Goal: Task Accomplishment & Management: Use online tool/utility

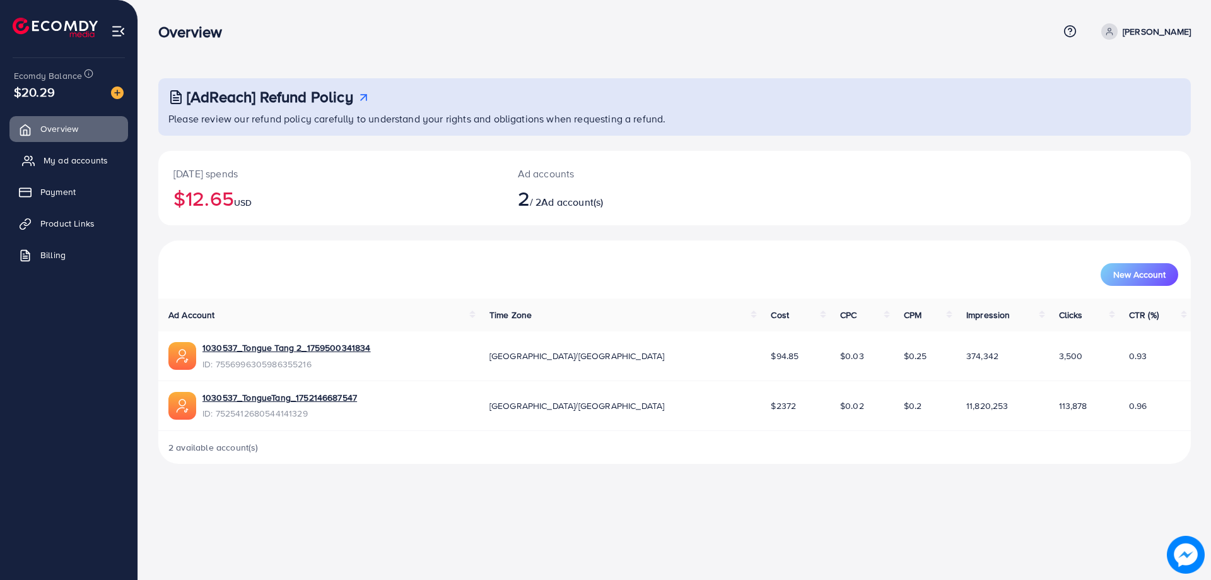
click at [91, 151] on link "My ad accounts" at bounding box center [68, 160] width 119 height 25
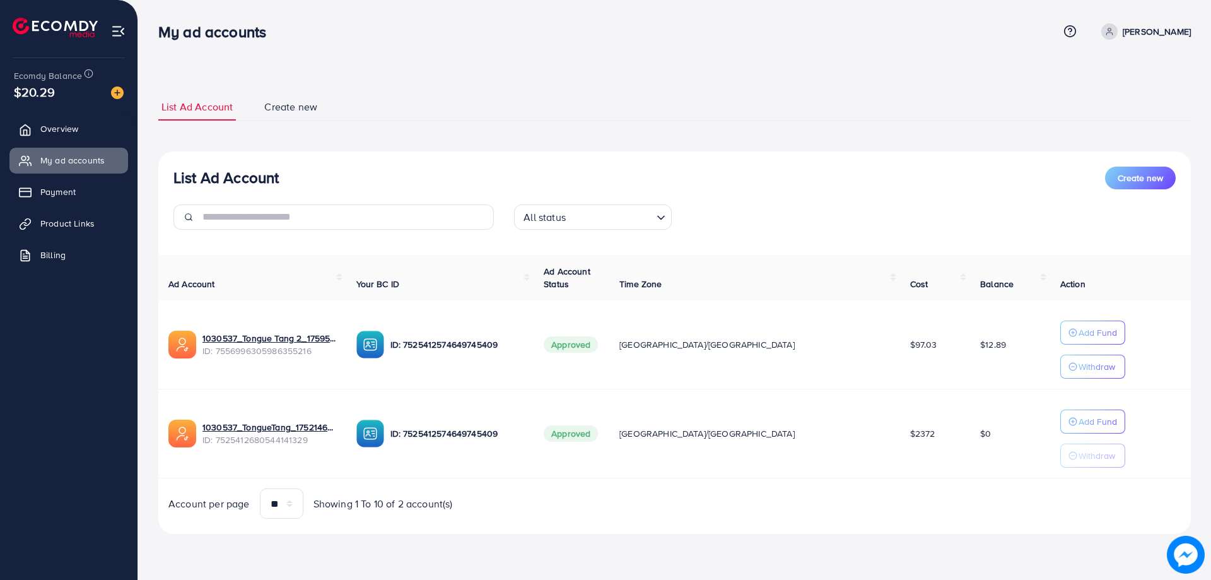
click at [74, 143] on ul "Overview My ad accounts Payment Product Links Billing" at bounding box center [68, 196] width 137 height 170
click at [69, 132] on span "Overview" at bounding box center [63, 128] width 38 height 13
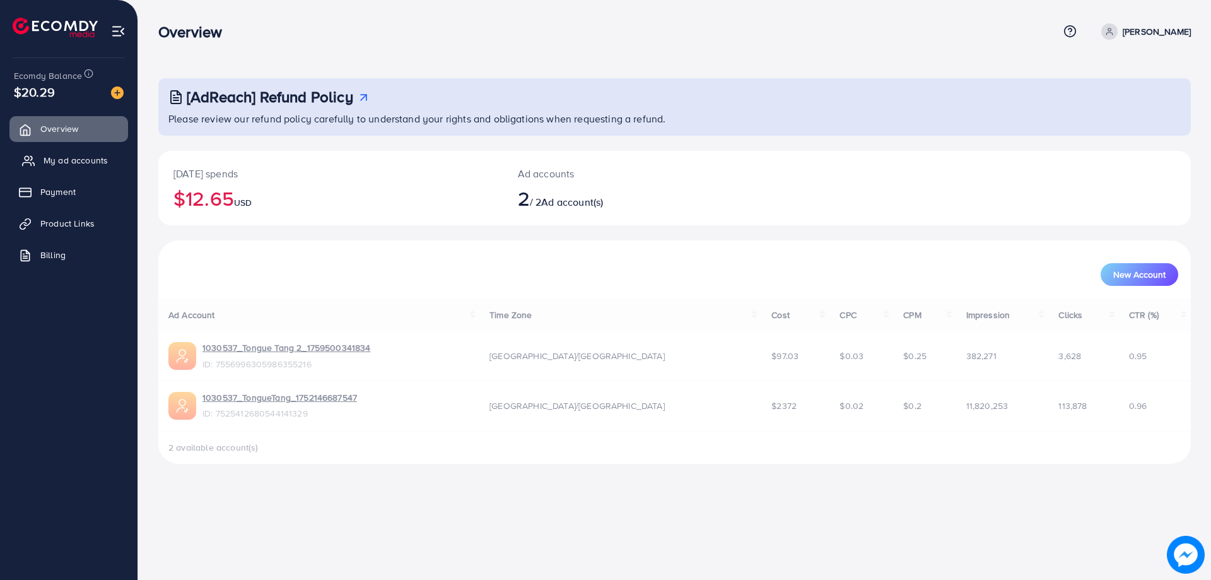
click at [71, 167] on span "My ad accounts" at bounding box center [76, 160] width 64 height 13
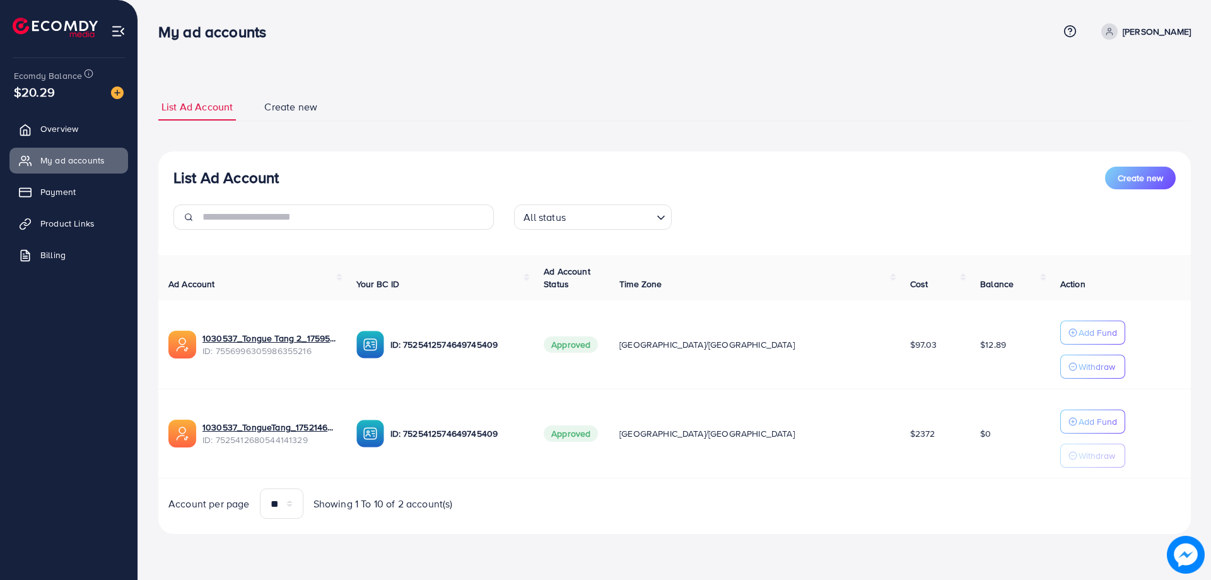
click at [52, 238] on ul "Overview My ad accounts Payment Product Links Billing" at bounding box center [68, 196] width 137 height 170
click at [58, 227] on span "Product Links" at bounding box center [71, 223] width 54 height 13
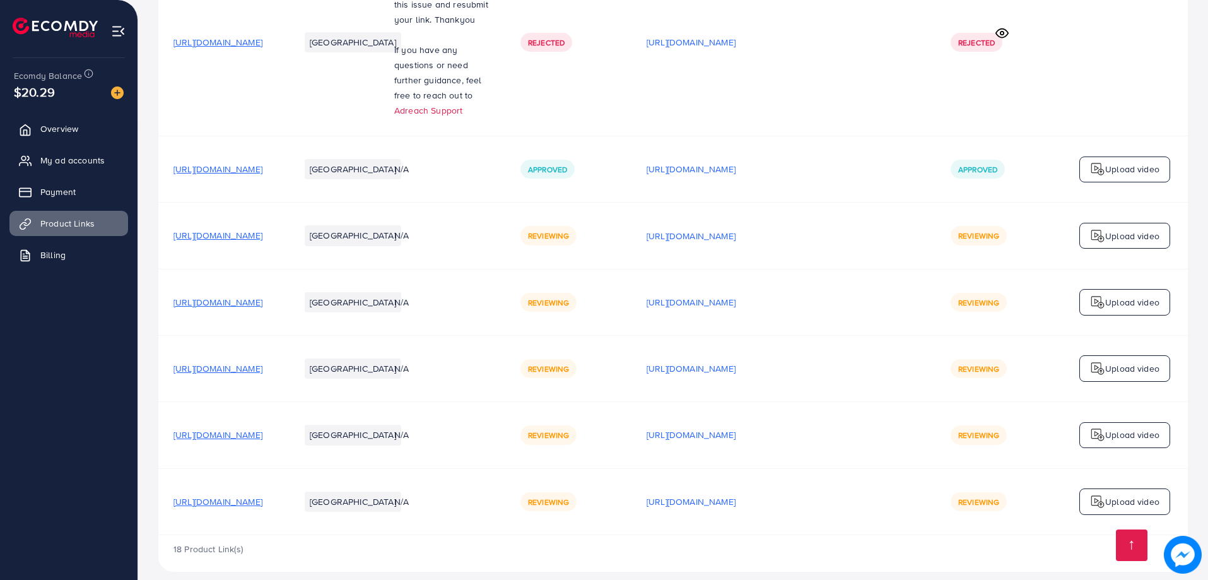
scroll to position [1391, 0]
